Goal: Information Seeking & Learning: Check status

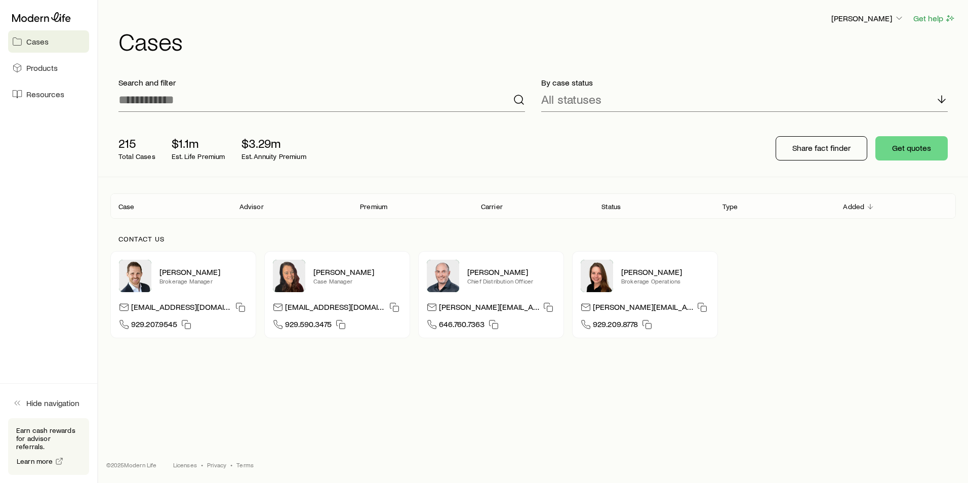
click at [282, 113] on div "Search and filter" at bounding box center [321, 94] width 423 height 51
click at [280, 107] on input at bounding box center [321, 100] width 407 height 24
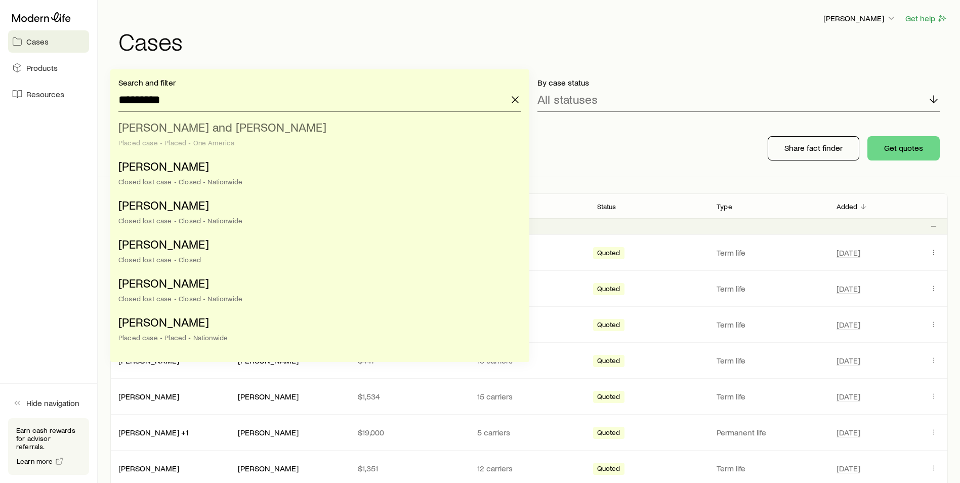
click at [238, 133] on span "[PERSON_NAME] and [PERSON_NAME]" at bounding box center [222, 126] width 208 height 15
type input "**********"
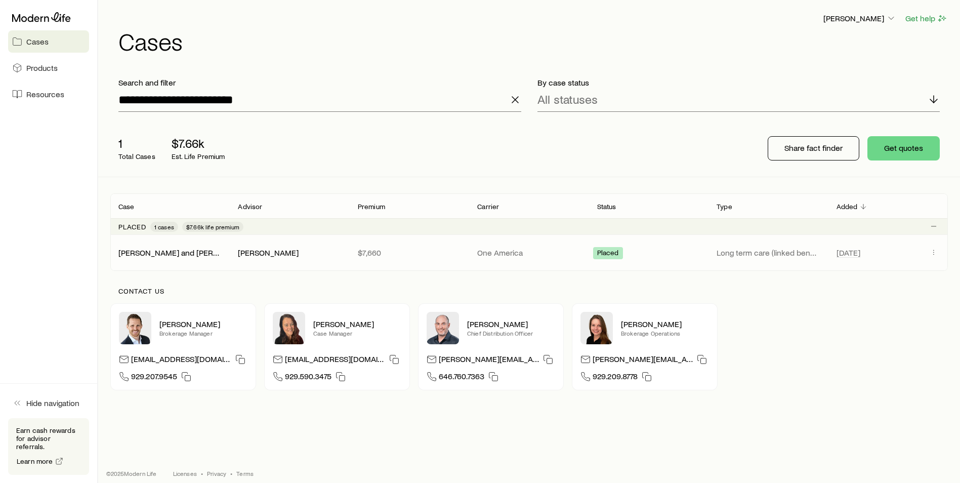
click at [417, 253] on p "$7,660" at bounding box center [409, 253] width 103 height 10
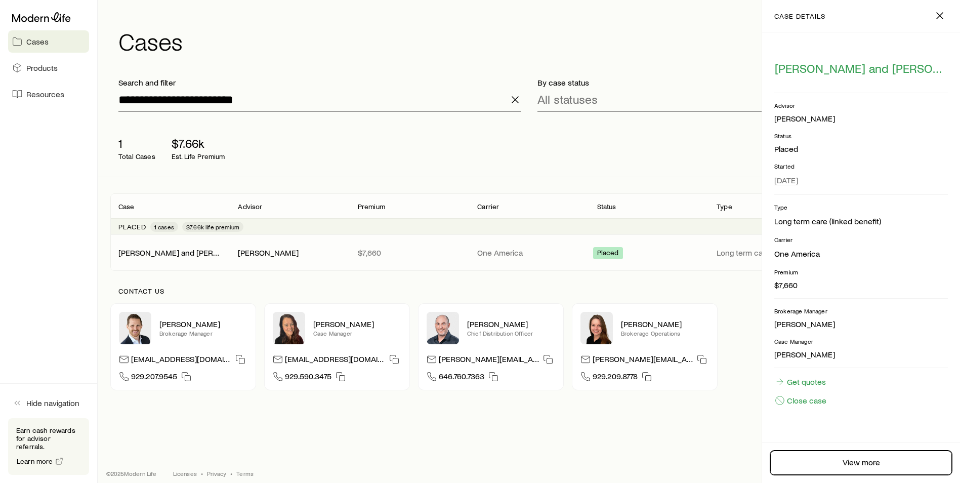
click at [835, 457] on link "View more" at bounding box center [861, 463] width 182 height 24
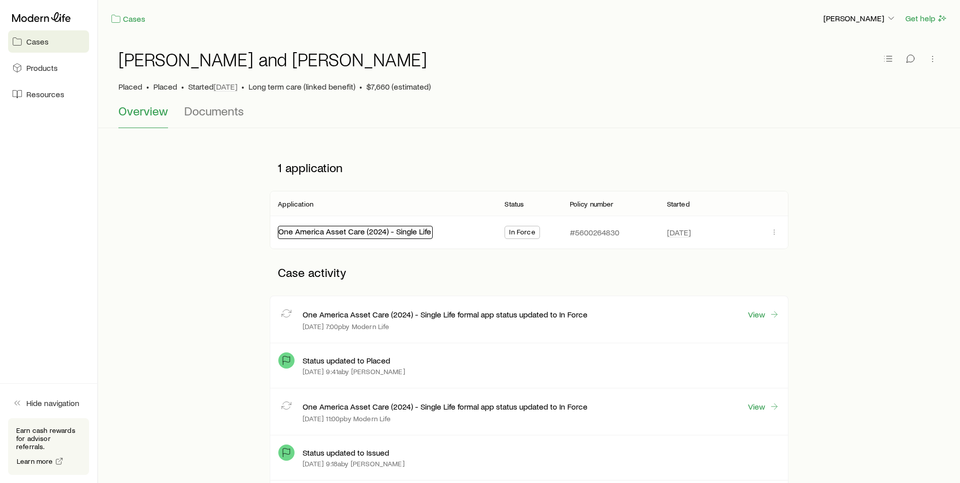
click at [342, 233] on link "One America Asset Care (2024) - Single Life" at bounding box center [354, 231] width 153 height 10
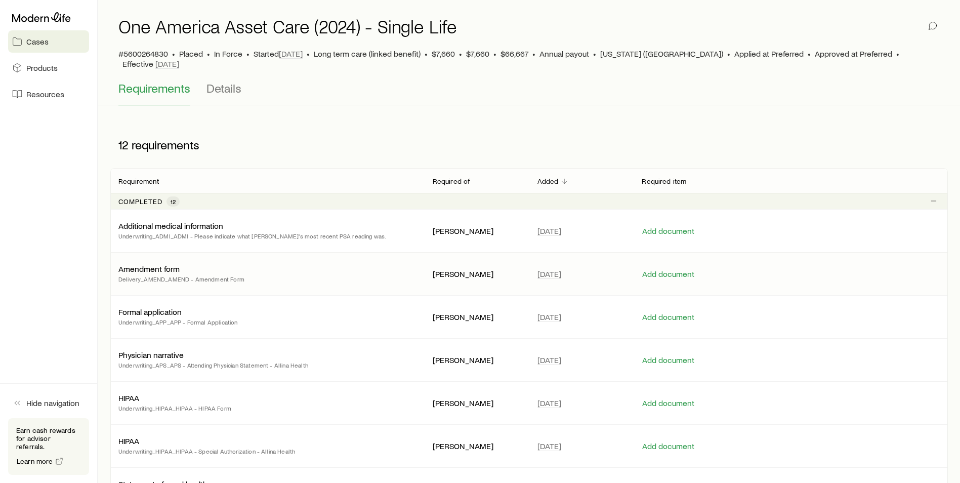
scroll to position [51, 0]
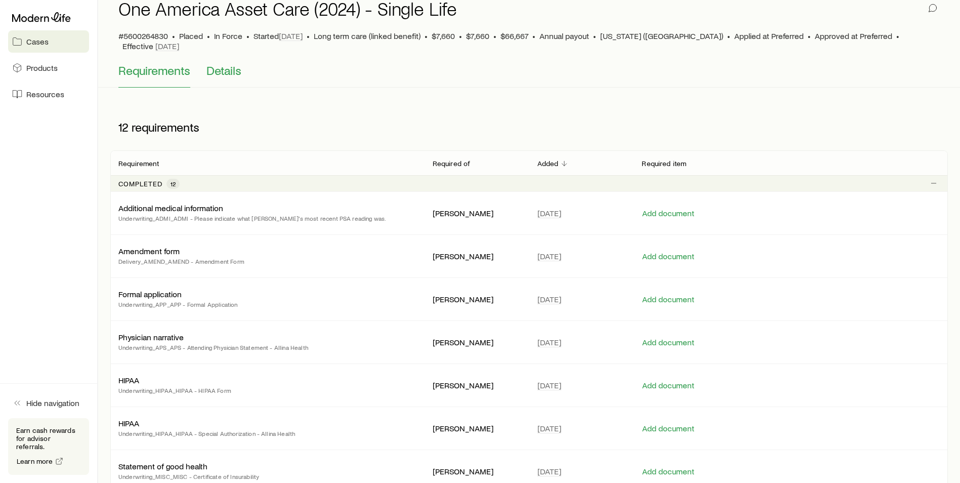
click at [227, 65] on span "Details" at bounding box center [224, 70] width 35 height 14
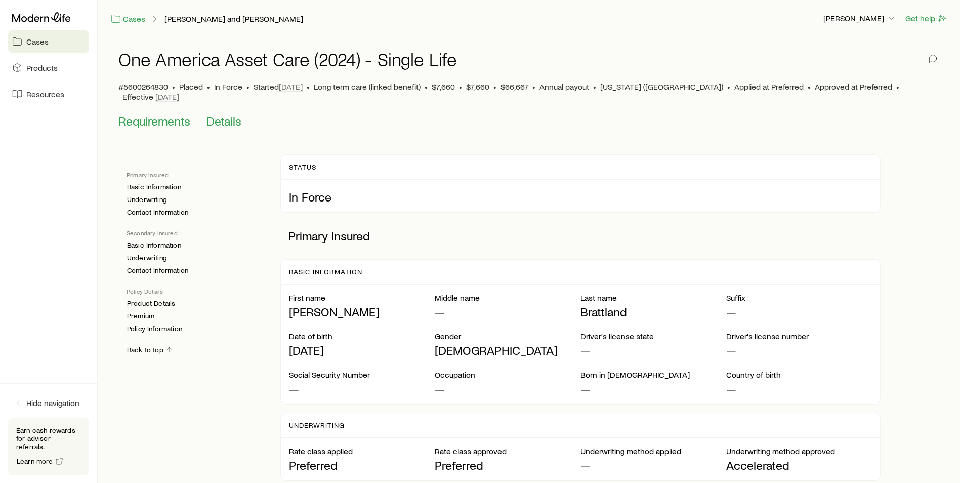
click at [179, 120] on button "Requirements" at bounding box center [154, 126] width 72 height 24
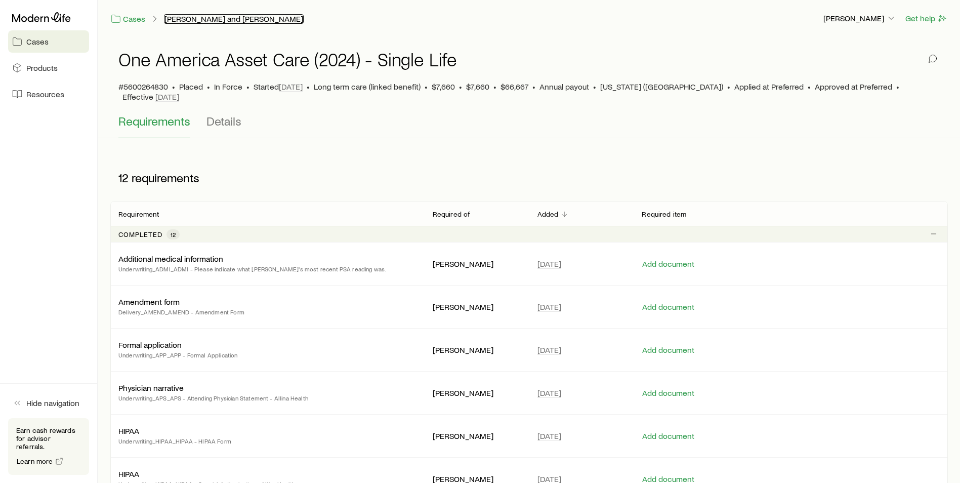
click at [213, 17] on link "[PERSON_NAME] and [PERSON_NAME]" at bounding box center [234, 19] width 140 height 10
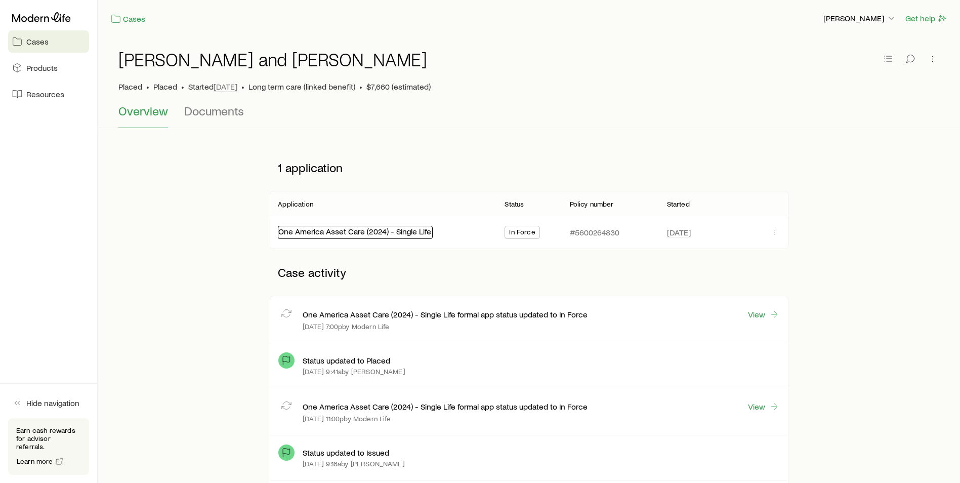
click at [350, 235] on link "One America Asset Care (2024) - Single Life" at bounding box center [354, 231] width 153 height 10
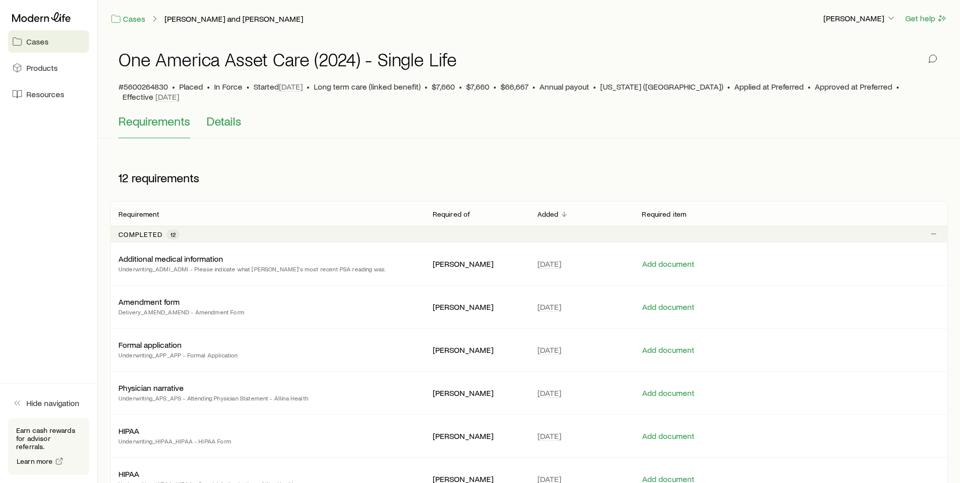
click at [223, 114] on span "Details" at bounding box center [224, 121] width 35 height 14
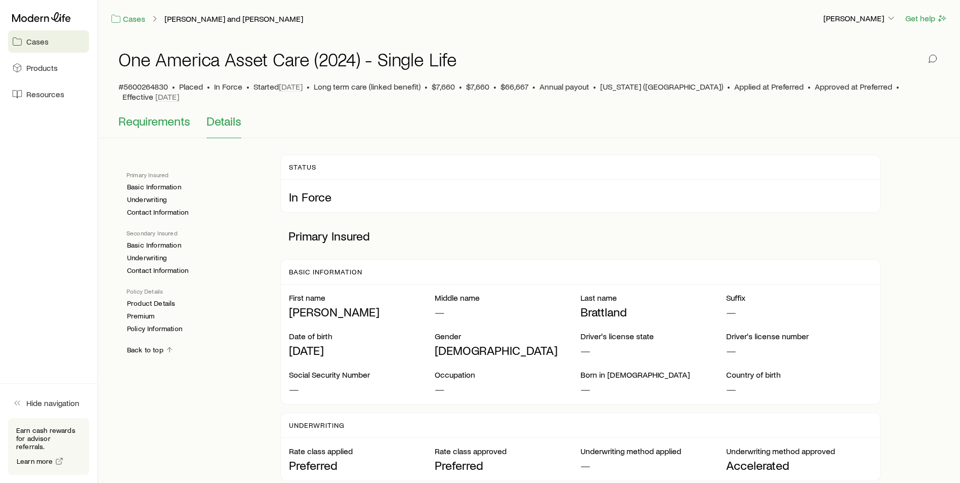
click at [182, 115] on span "Requirements" at bounding box center [154, 121] width 72 height 14
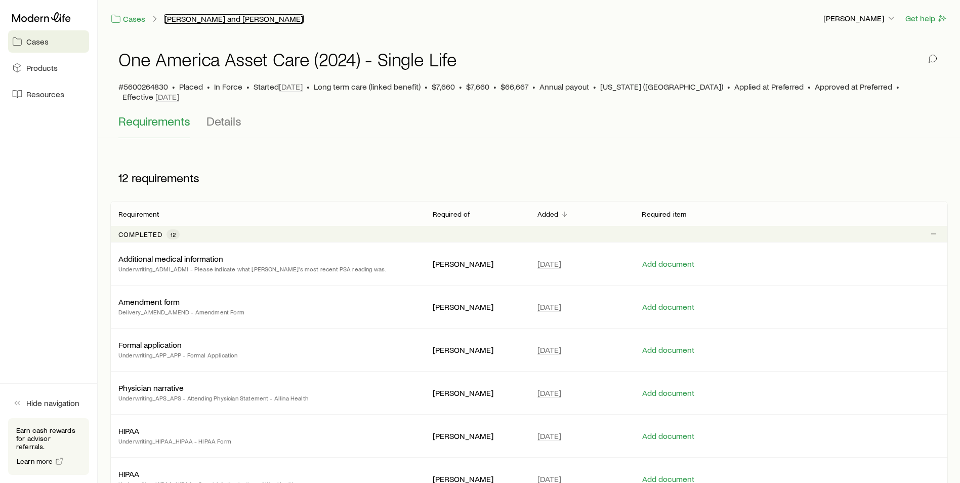
click at [221, 17] on link "[PERSON_NAME] and [PERSON_NAME]" at bounding box center [234, 19] width 140 height 10
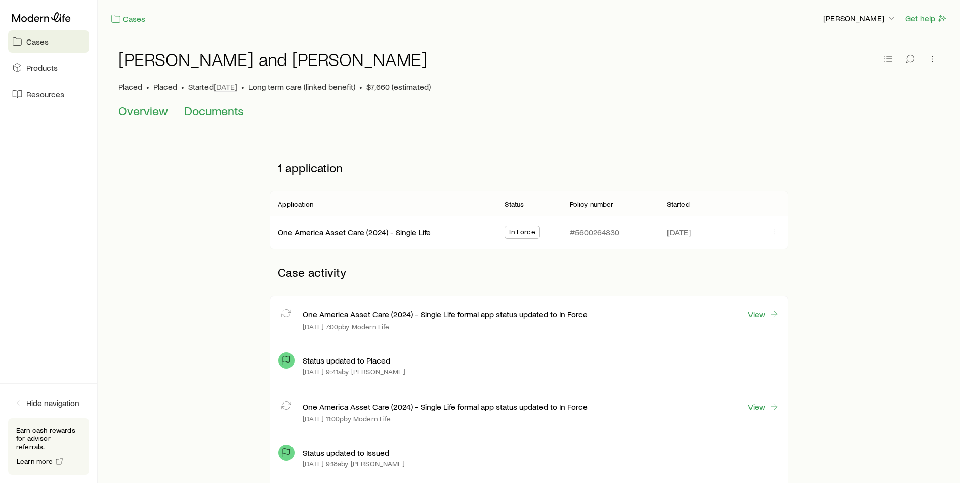
click at [224, 112] on span "Documents" at bounding box center [214, 111] width 60 height 14
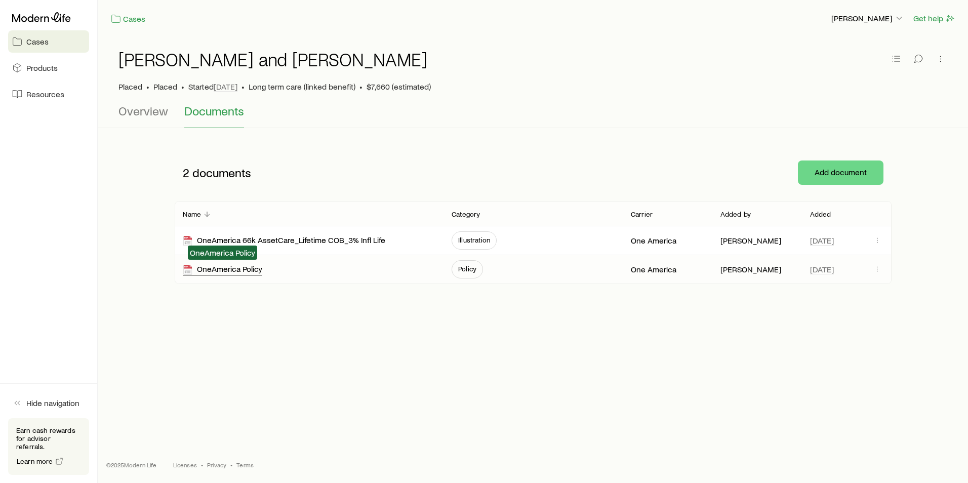
click at [252, 270] on div "OneAmerica Policy" at bounding box center [222, 270] width 79 height 12
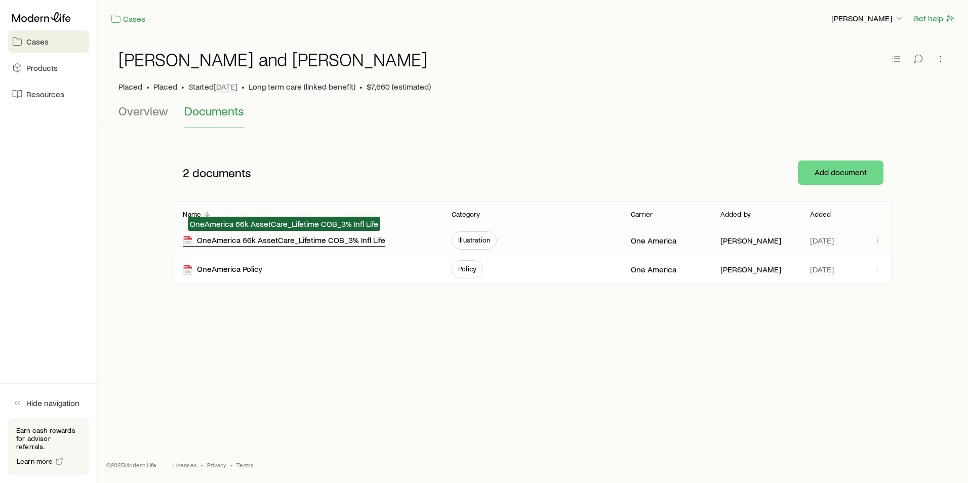
click at [323, 238] on div "OneAmerica 66k AssetCare_Lifetime COB_3% Infl Life" at bounding box center [284, 241] width 202 height 12
